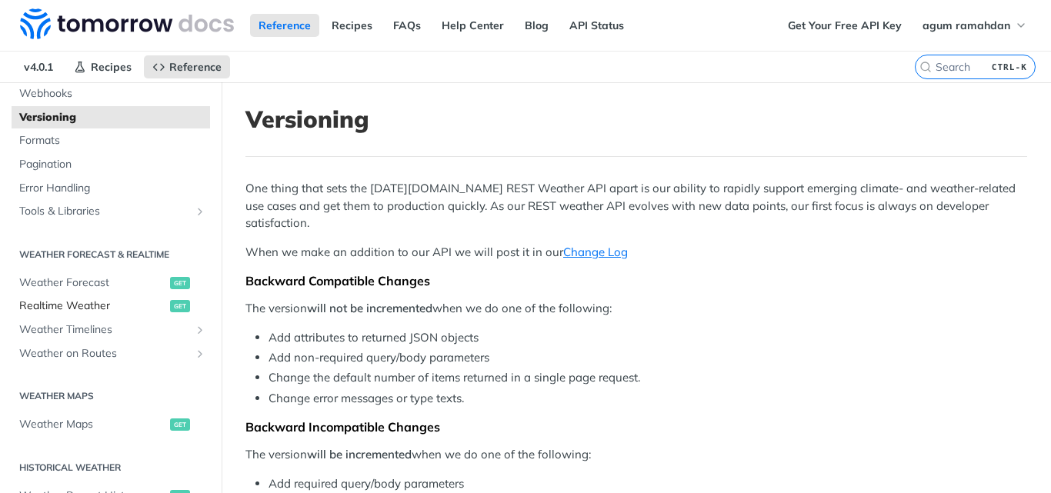
click at [98, 309] on span "Realtime Weather" at bounding box center [92, 306] width 147 height 15
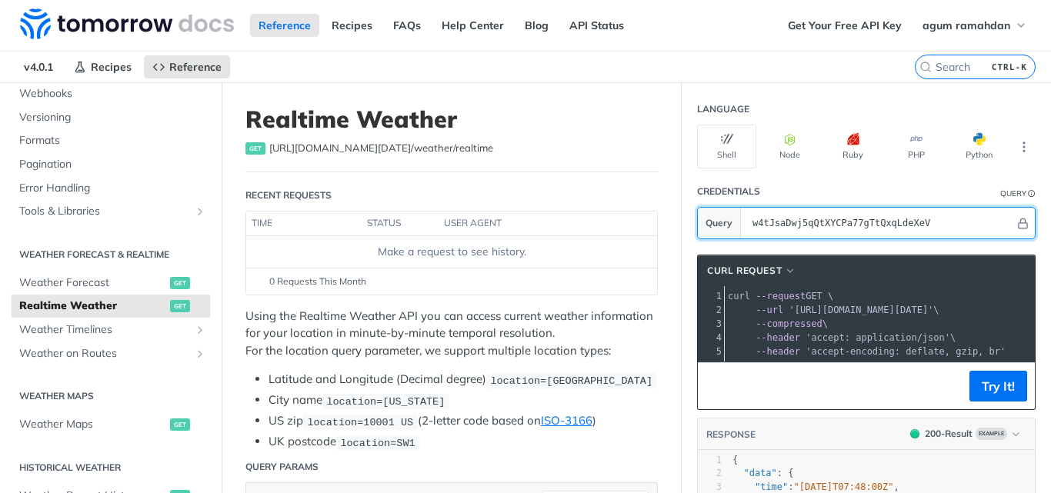
click at [866, 219] on input "w4tJsaDwj5qQtXYCPa77gTtQxqLdeXeV" at bounding box center [880, 223] width 270 height 31
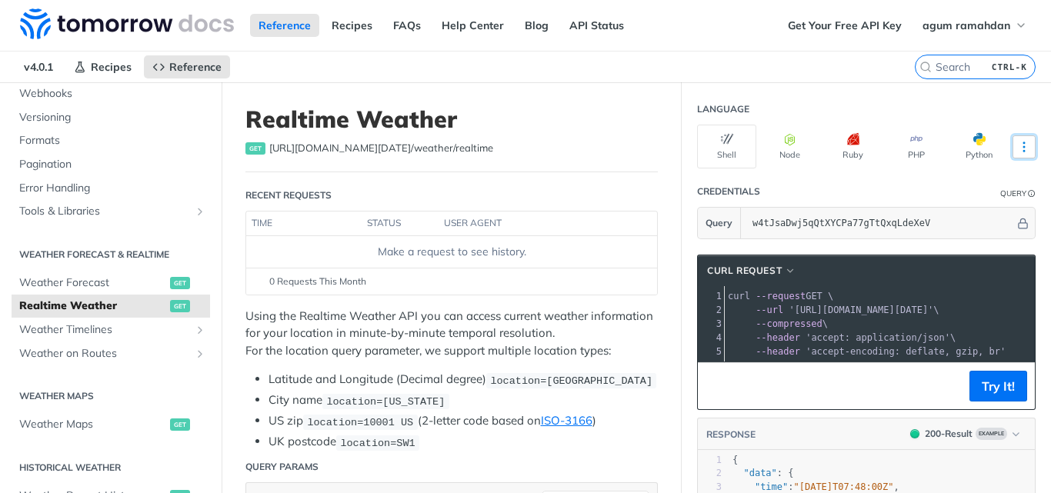
click at [1021, 149] on button "More Languages" at bounding box center [1024, 146] width 23 height 23
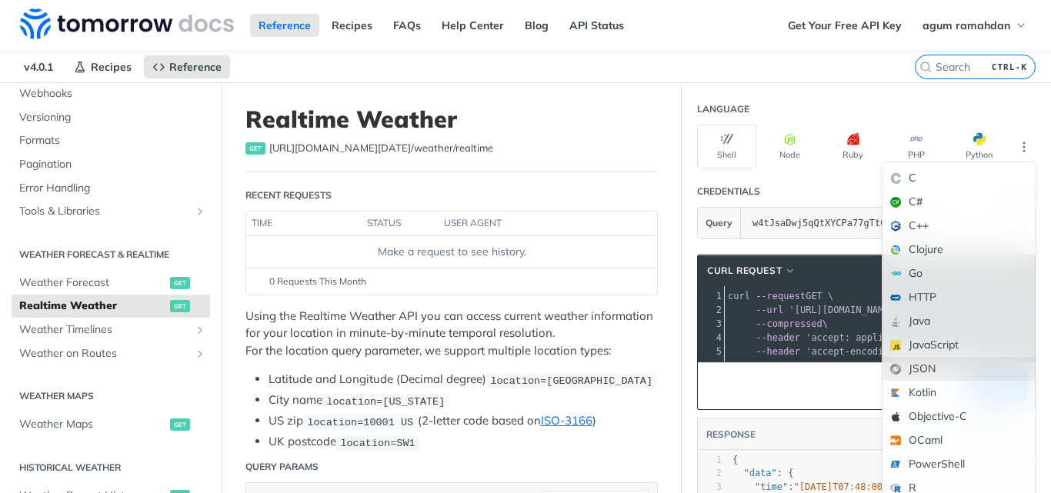
click at [920, 359] on div "JSON" at bounding box center [959, 369] width 152 height 24
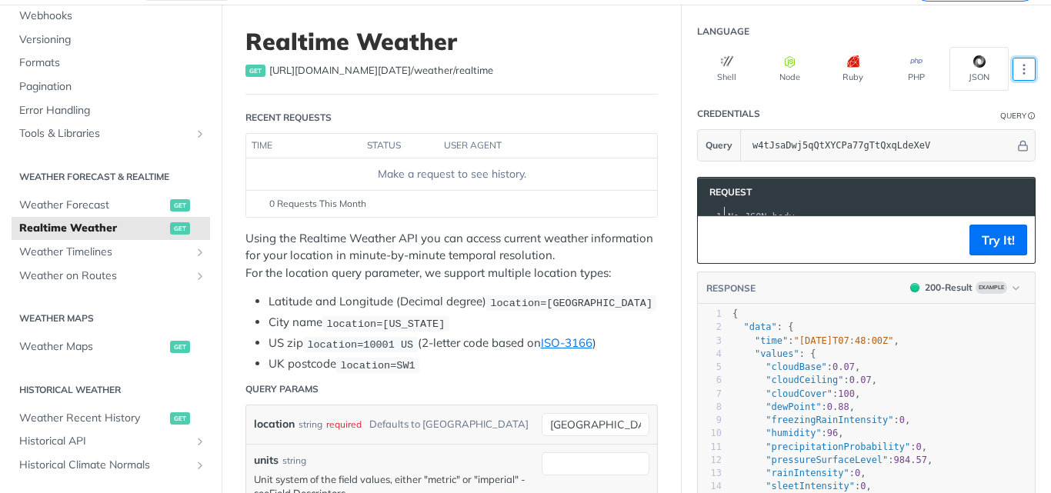
scroll to position [77, 0]
click at [849, 415] on pre ""dewPoint" : 0.88 ," at bounding box center [909, 408] width 361 height 13
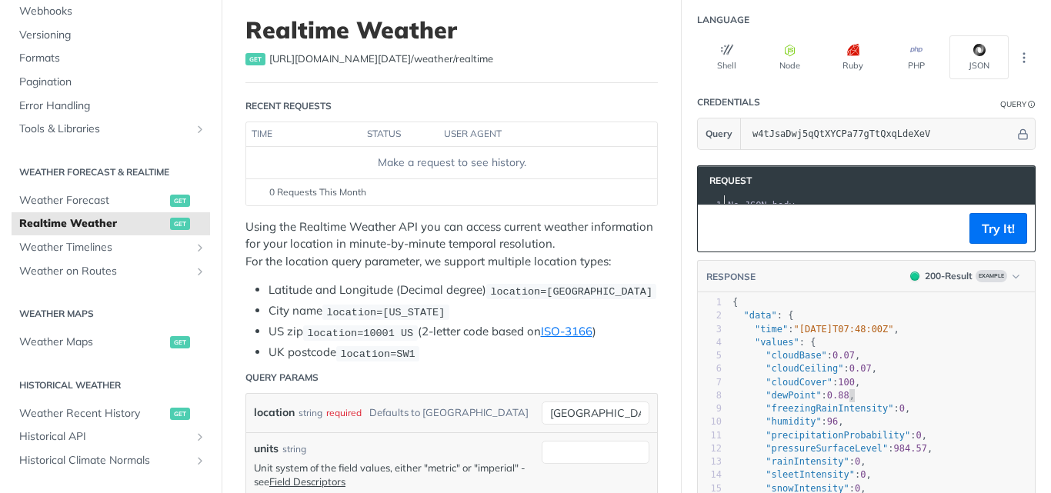
scroll to position [87, 0]
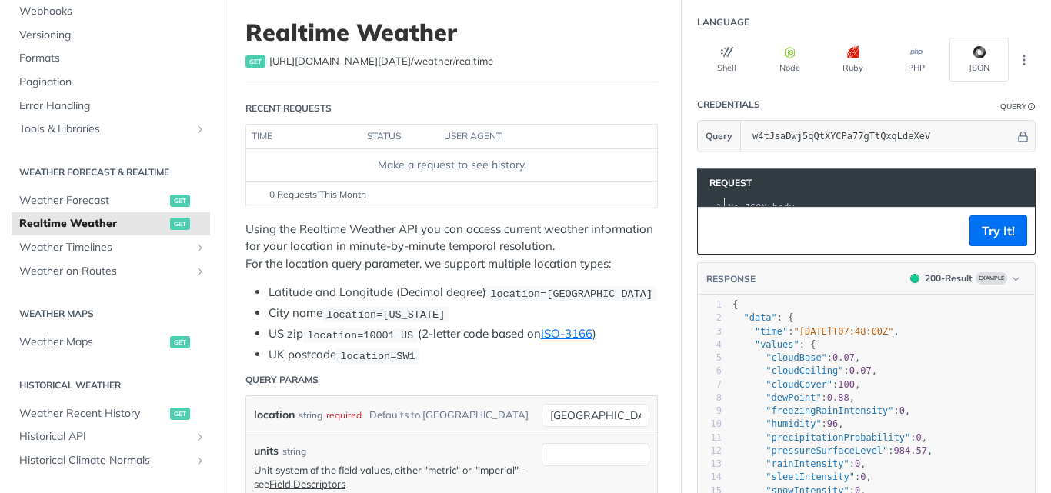
click at [1011, 75] on div "Shell Node Ruby PHP JSON" at bounding box center [866, 60] width 339 height 44
click at [1017, 63] on icon "More ellipsis" at bounding box center [1024, 60] width 14 height 14
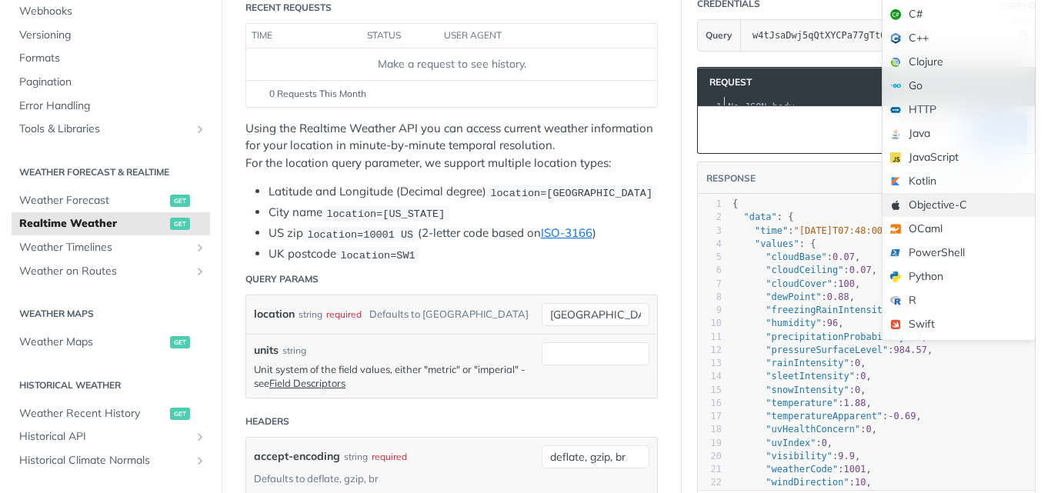
scroll to position [202, 0]
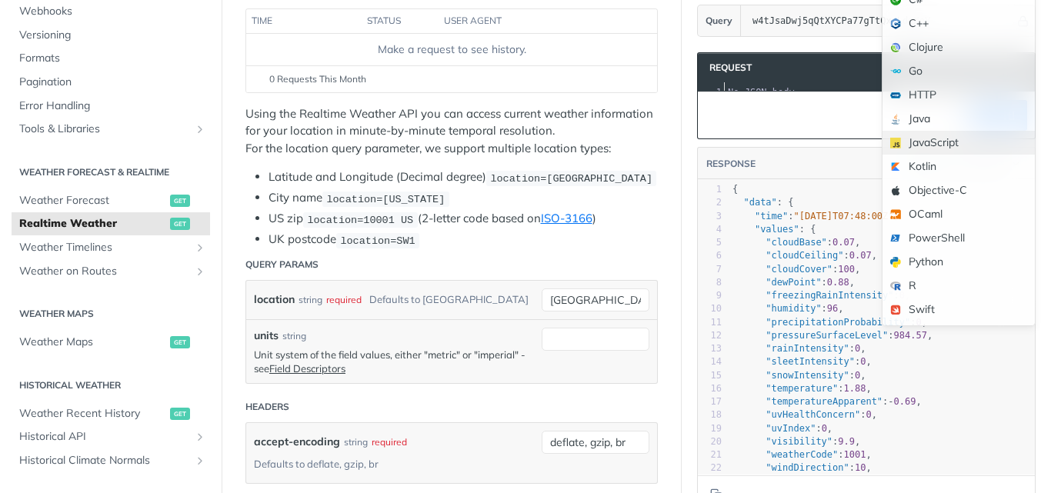
click at [933, 145] on div "JavaScript" at bounding box center [959, 143] width 152 height 24
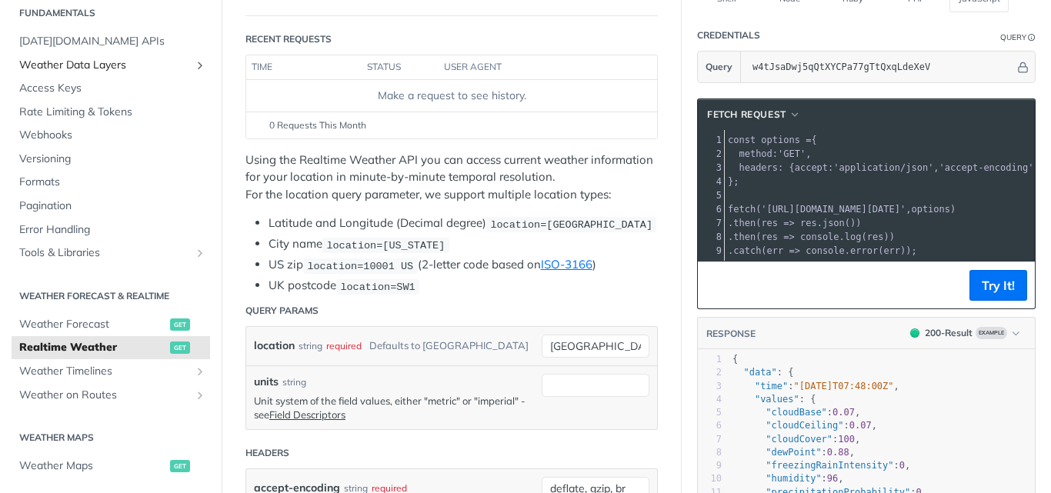
scroll to position [19, 0]
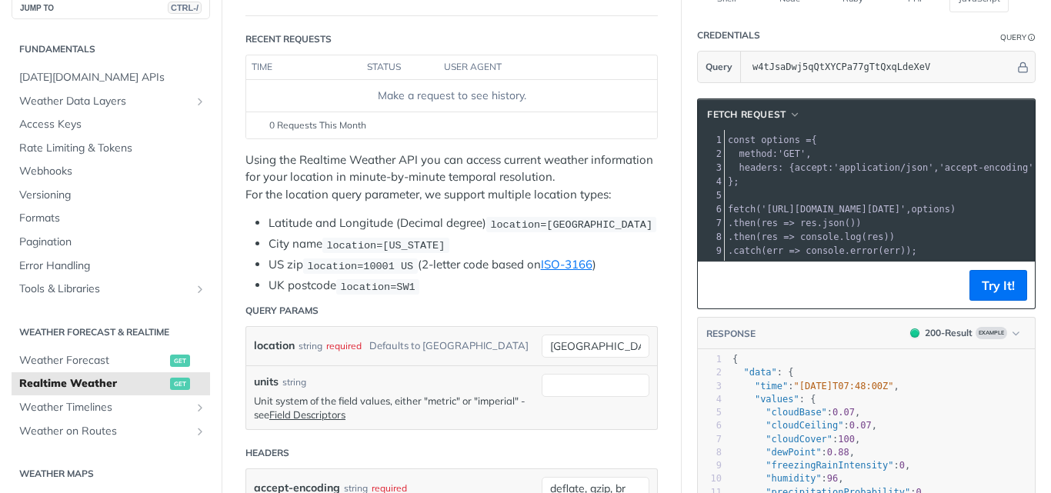
click at [811, 234] on span "console" at bounding box center [819, 237] width 39 height 11
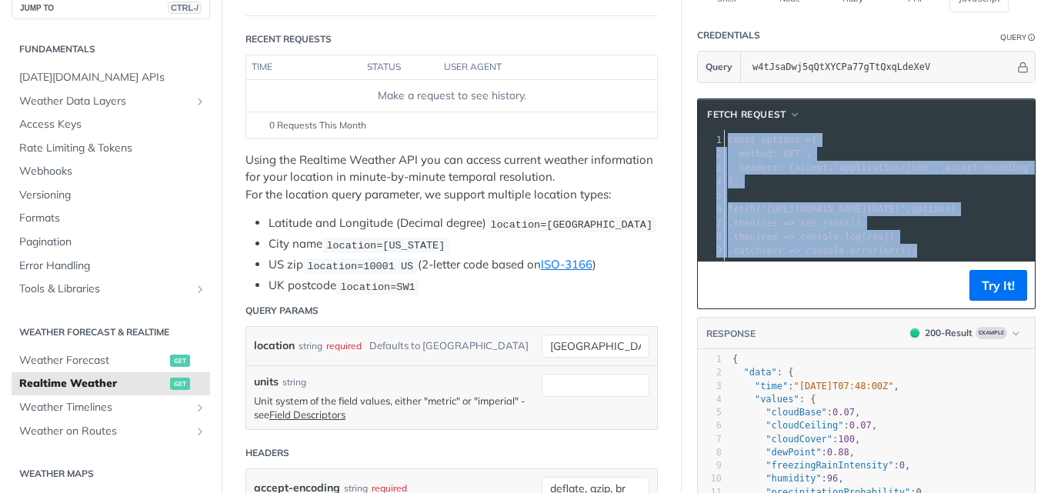
copy div "const options = { 2 method : 'GET' , 3 headers : { accept : 'application/json' …"
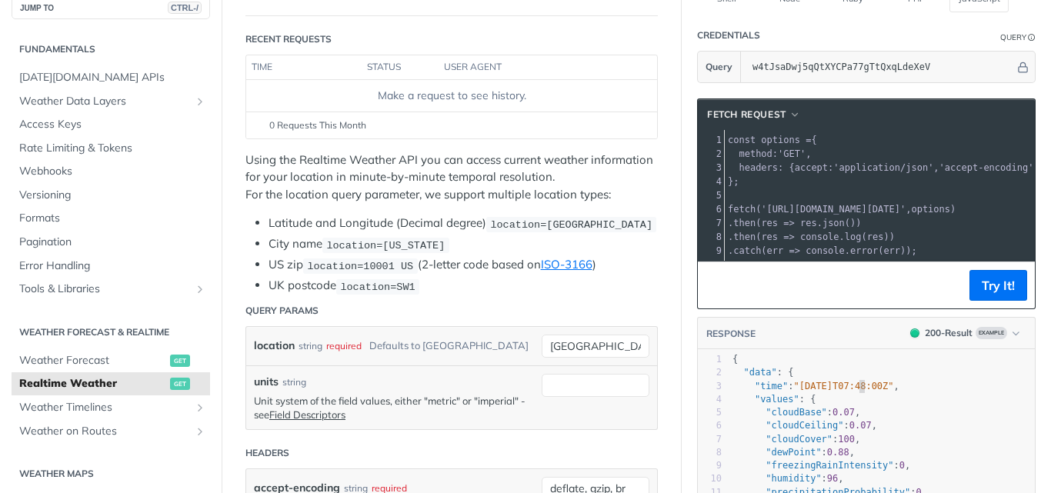
click at [846, 392] on span ""[DATE]T07:48:00Z"" at bounding box center [844, 386] width 100 height 11
type textarea "{ "data": { "time": "[DATE]T07:48:00Z", "values": { "cloudBase": 0.07, "cloudCe…"
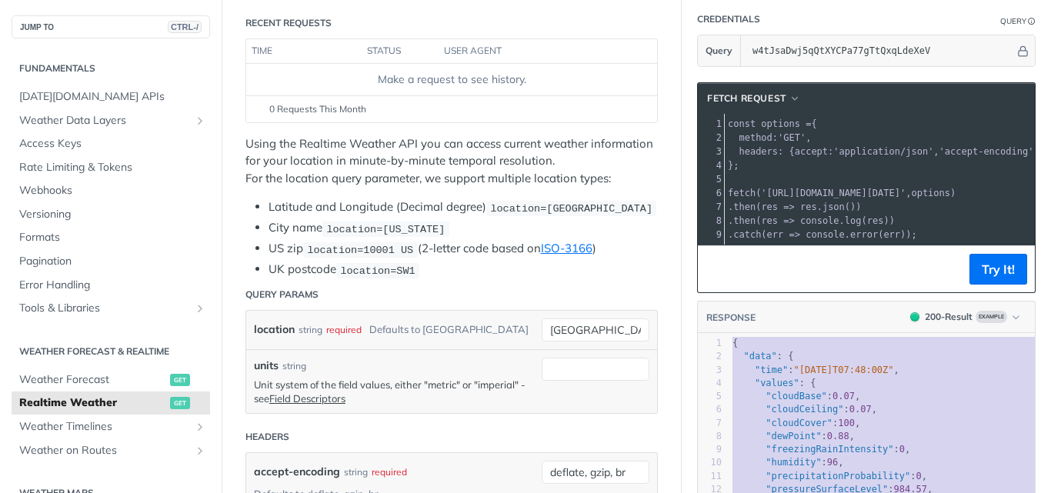
scroll to position [0, 0]
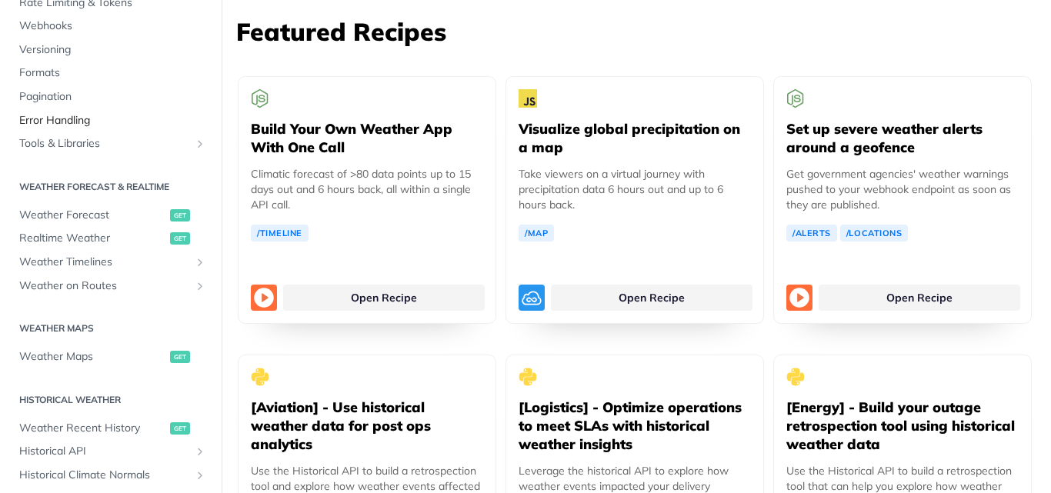
scroll to position [168, 0]
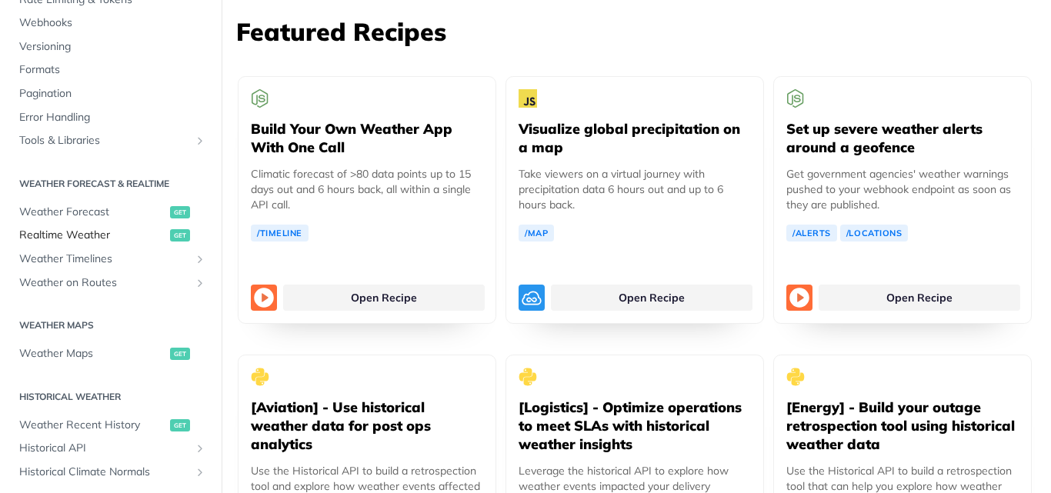
click at [142, 235] on span "Realtime Weather" at bounding box center [92, 235] width 147 height 15
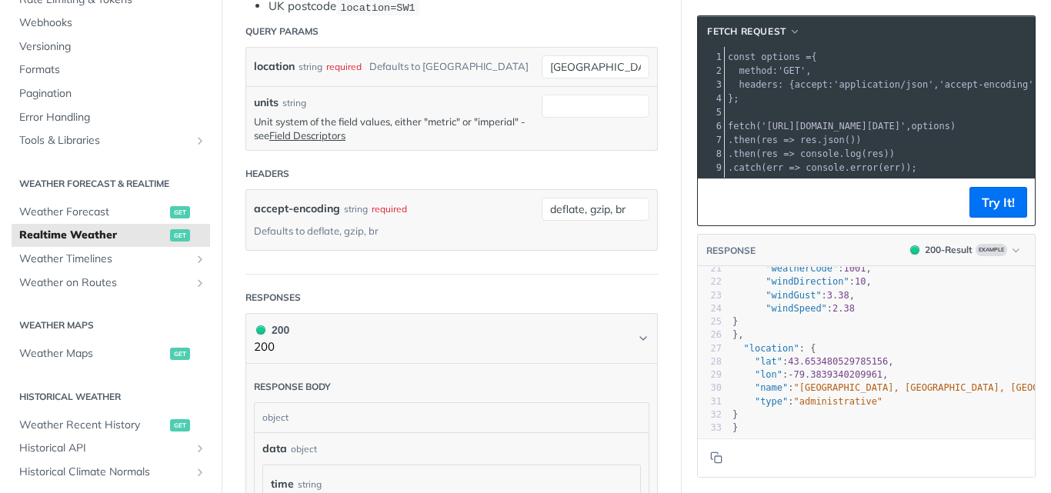
scroll to position [282, 0]
click at [851, 342] on pre "}," at bounding box center [909, 335] width 361 height 13
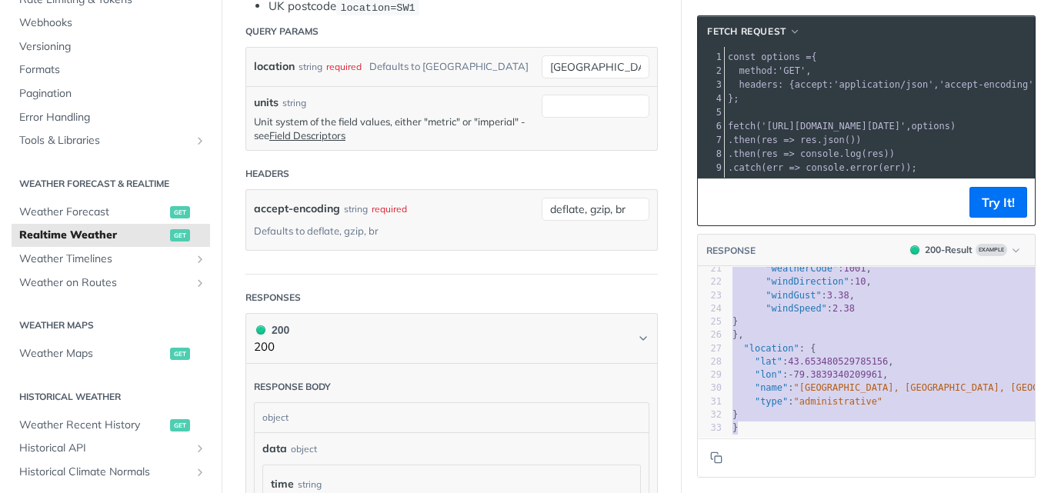
type textarea "{ "data": { "time": "[DATE]T07:48:00Z", "values": { "cloudBase": 0.07, "cloudCe…"
click at [851, 342] on pre "}," at bounding box center [909, 335] width 361 height 13
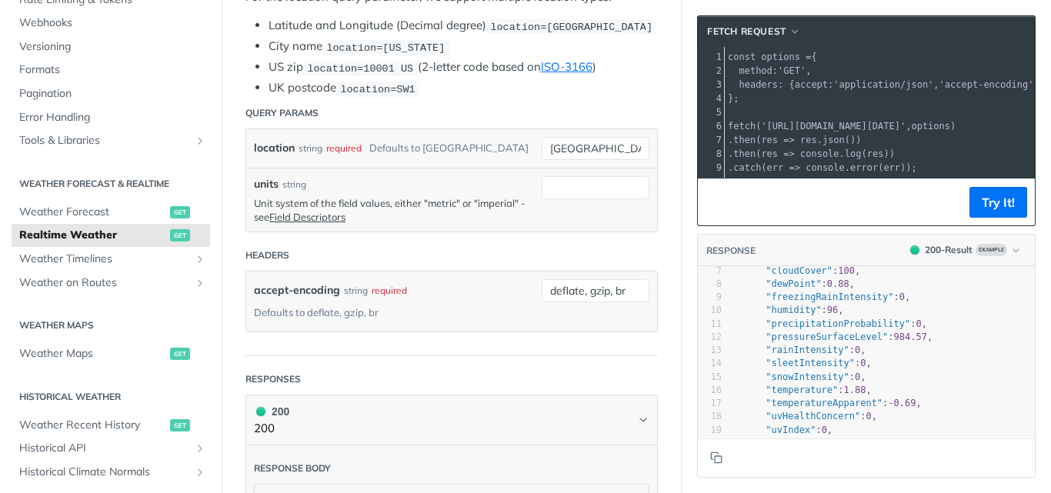
scroll to position [0, 0]
